Goal: Check status: Check status

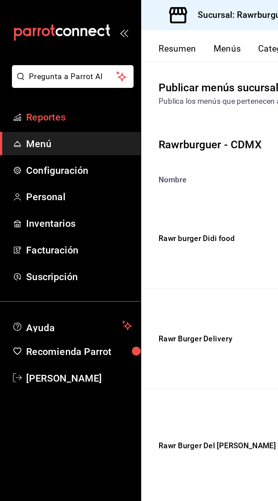
click at [31, 62] on span "Reportes" at bounding box center [41, 61] width 55 height 8
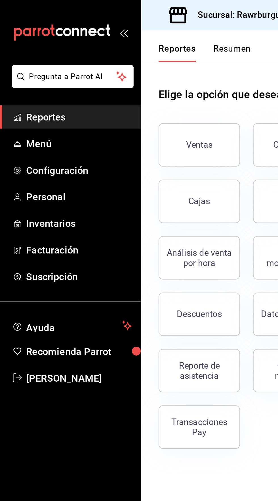
click at [121, 24] on button "Resumen" at bounding box center [121, 28] width 20 height 10
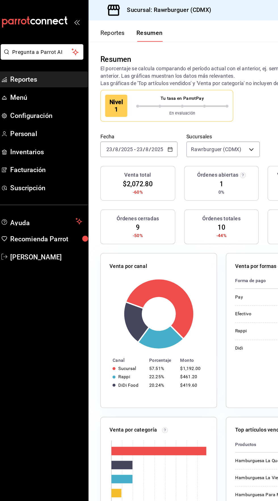
click at [105, 114] on input "2025" at bounding box center [103, 114] width 10 height 5
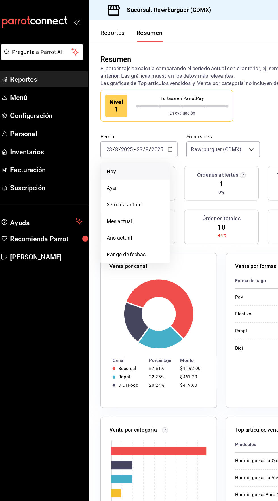
click at [95, 130] on span "Hoy" at bounding box center [110, 132] width 44 height 6
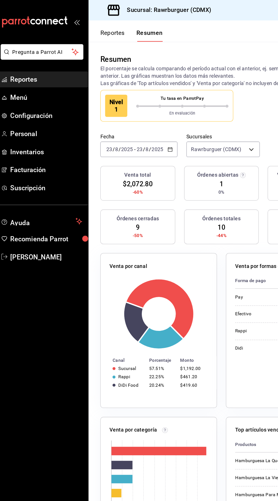
click at [107, 114] on input "2025" at bounding box center [103, 114] width 10 height 5
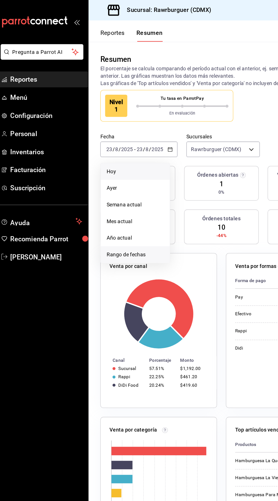
click at [94, 197] on span "Rango de fechas" at bounding box center [110, 196] width 44 height 6
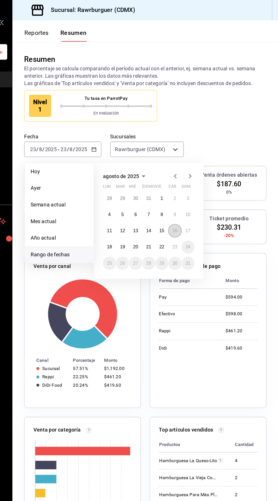
click at [197, 176] on abbr "16" at bounding box center [198, 177] width 4 height 4
click at [198, 177] on abbr "16" at bounding box center [198, 177] width 4 height 4
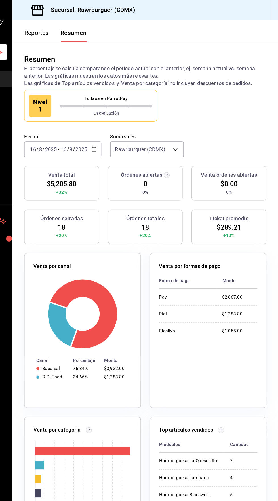
click at [103, 114] on input "2025" at bounding box center [103, 114] width 10 height 5
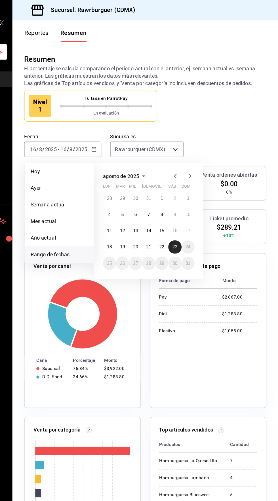
click at [198, 190] on abbr "23" at bounding box center [198, 190] width 4 height 4
click at [199, 190] on abbr "23" at bounding box center [198, 190] width 4 height 4
